Goal: Task Accomplishment & Management: Manage account settings

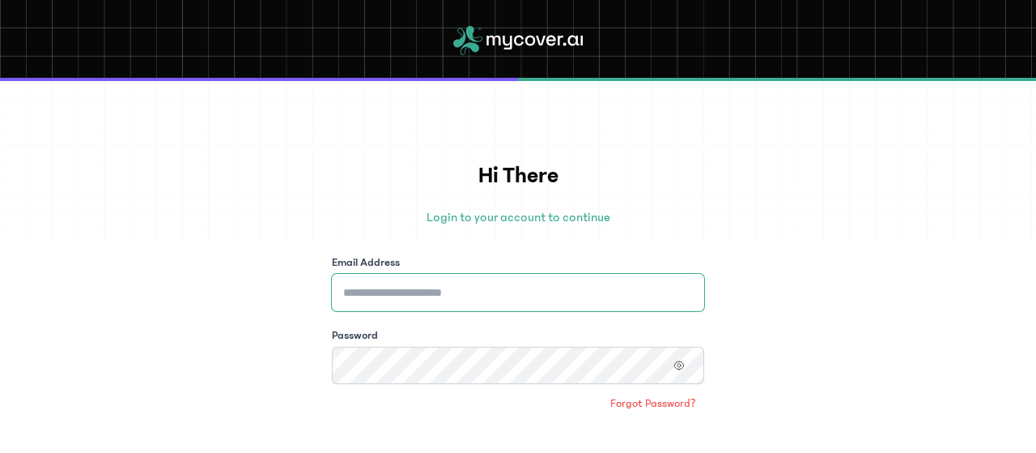
click at [415, 293] on input "Email Address" at bounding box center [518, 292] width 372 height 37
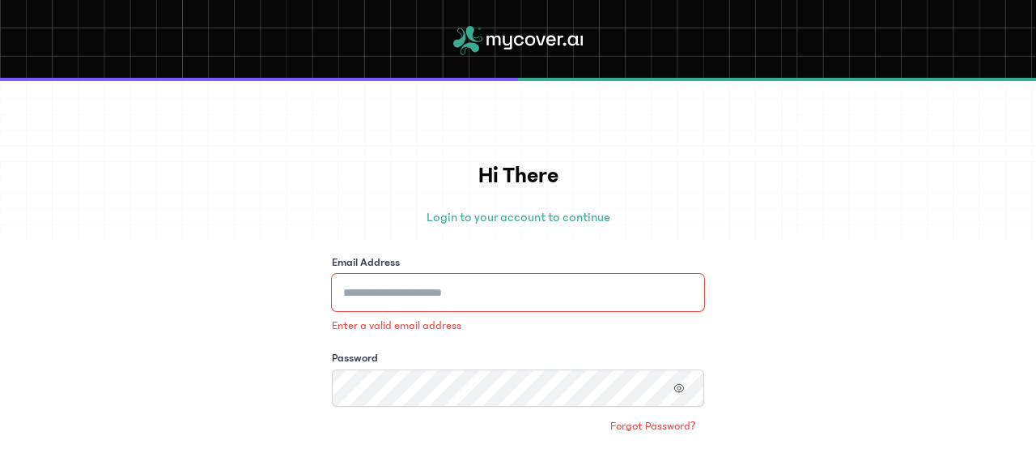
type input "**********"
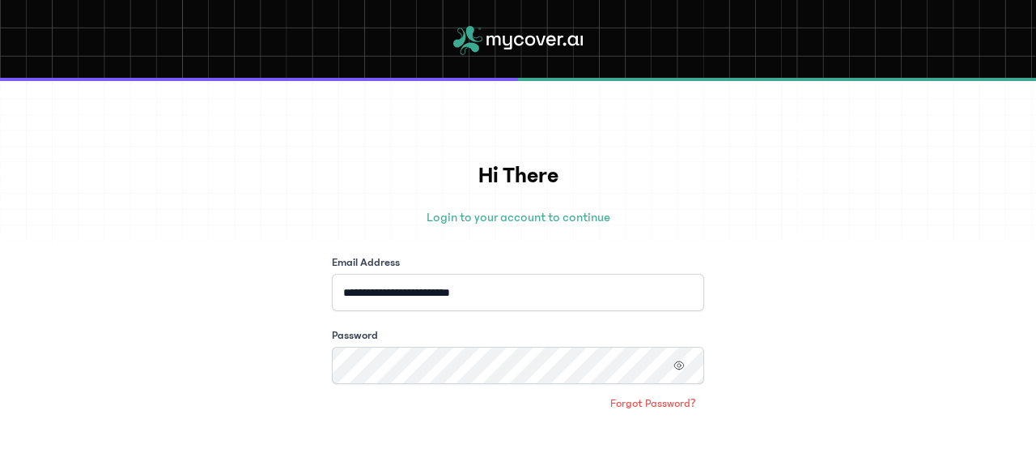
drag, startPoint x: 675, startPoint y: 364, endPoint x: 679, endPoint y: 372, distance: 9.1
click at [677, 372] on button "button" at bounding box center [679, 365] width 28 height 21
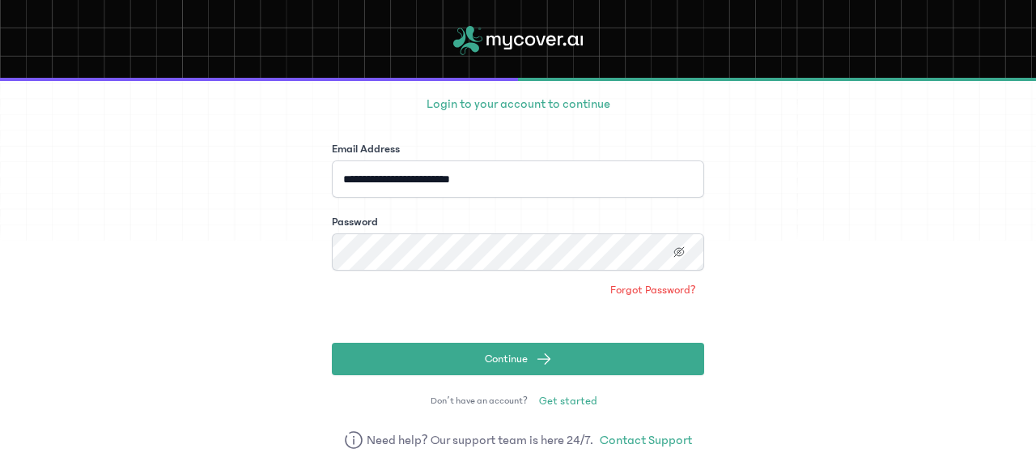
scroll to position [142, 0]
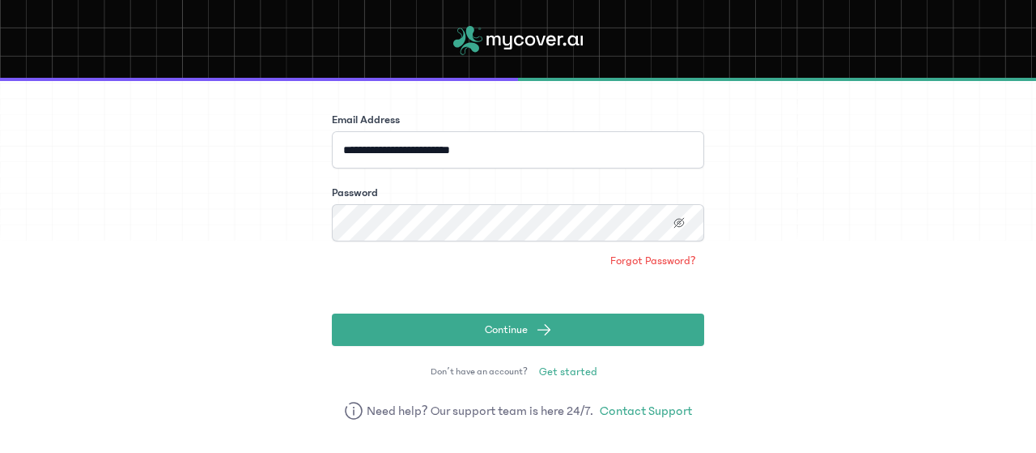
click at [626, 318] on button "Continue" at bounding box center [518, 329] width 372 height 32
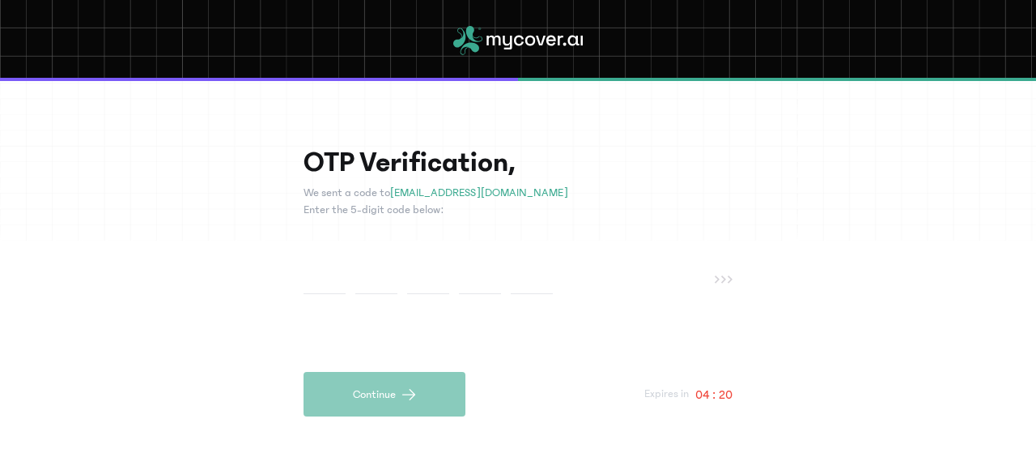
paste input "*"
type input "*"
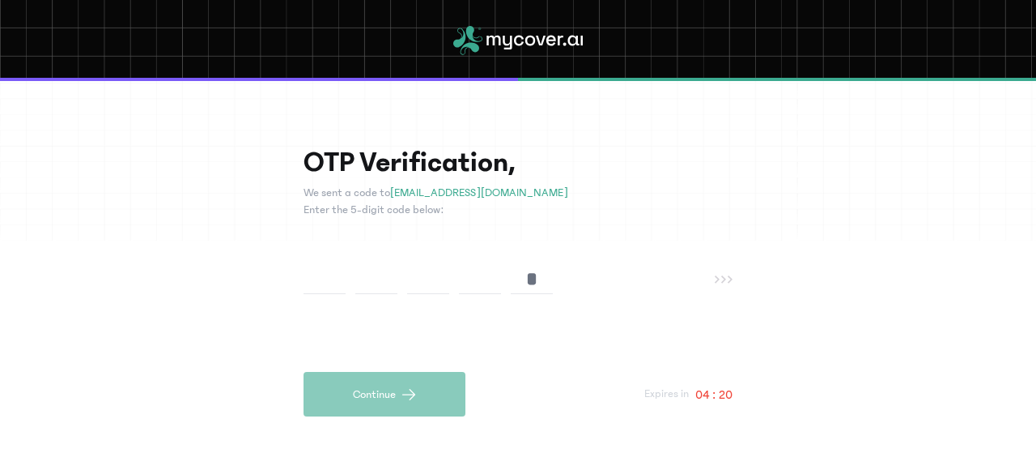
type input "*"
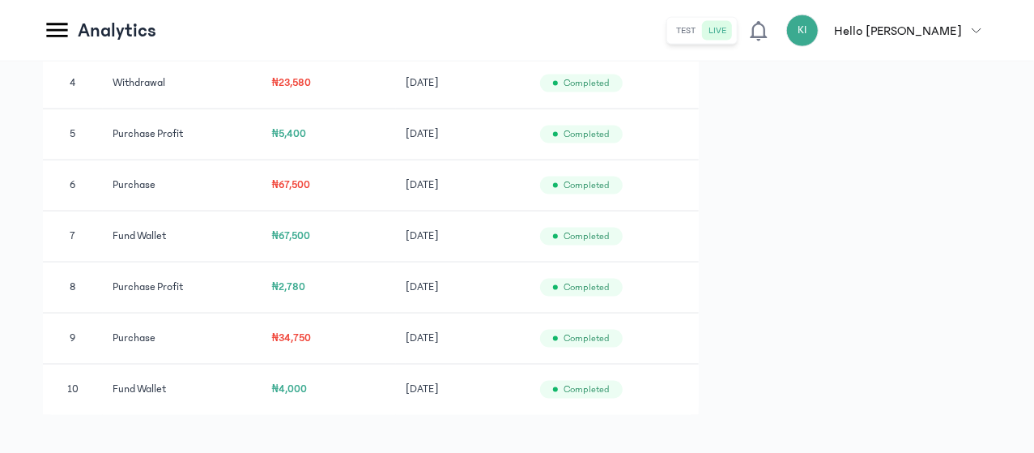
scroll to position [1160, 0]
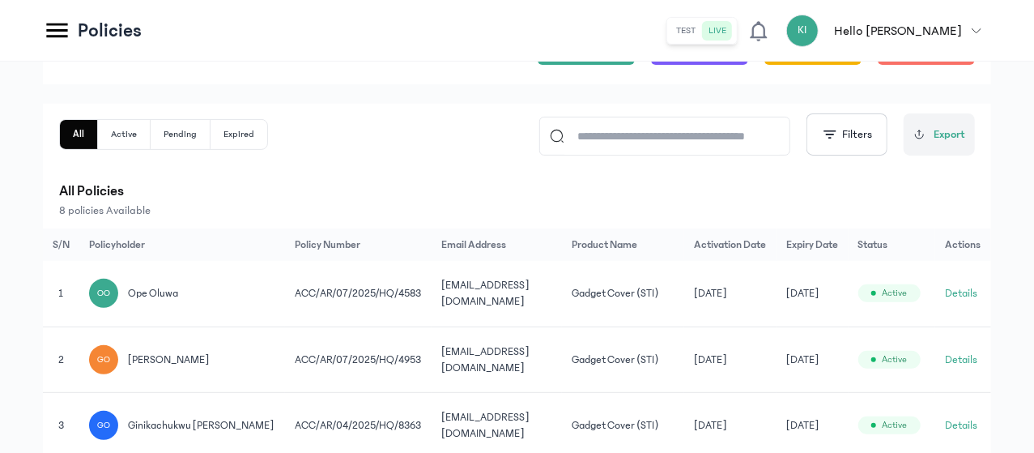
scroll to position [162, 0]
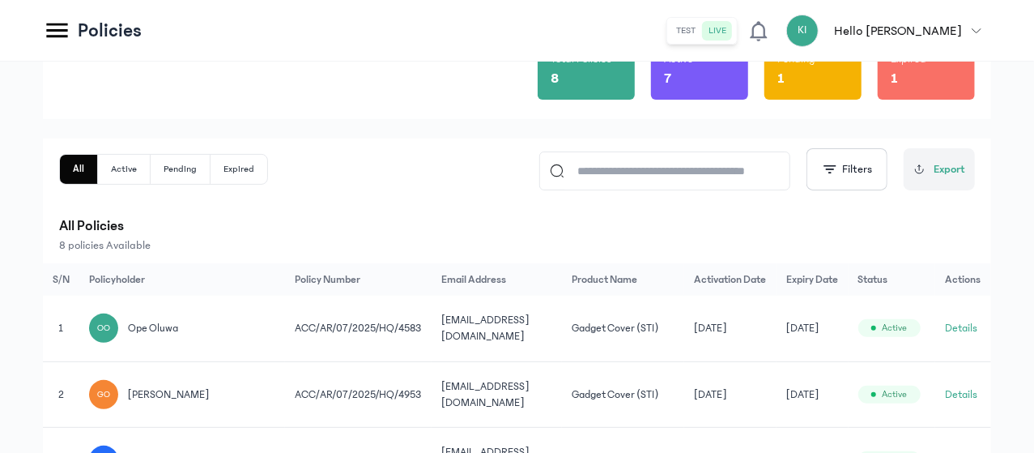
click at [687, 164] on input at bounding box center [671, 170] width 215 height 37
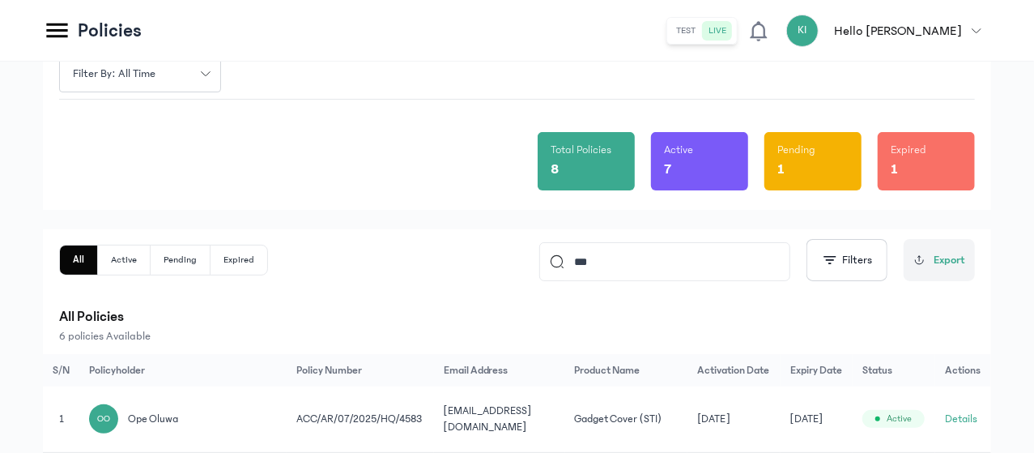
scroll to position [58, 0]
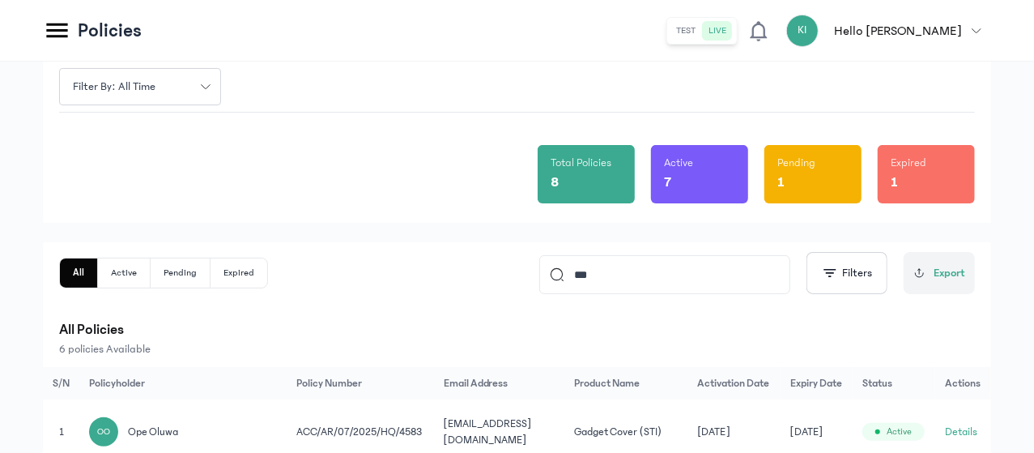
type input "***"
